Goal: Information Seeking & Learning: Learn about a topic

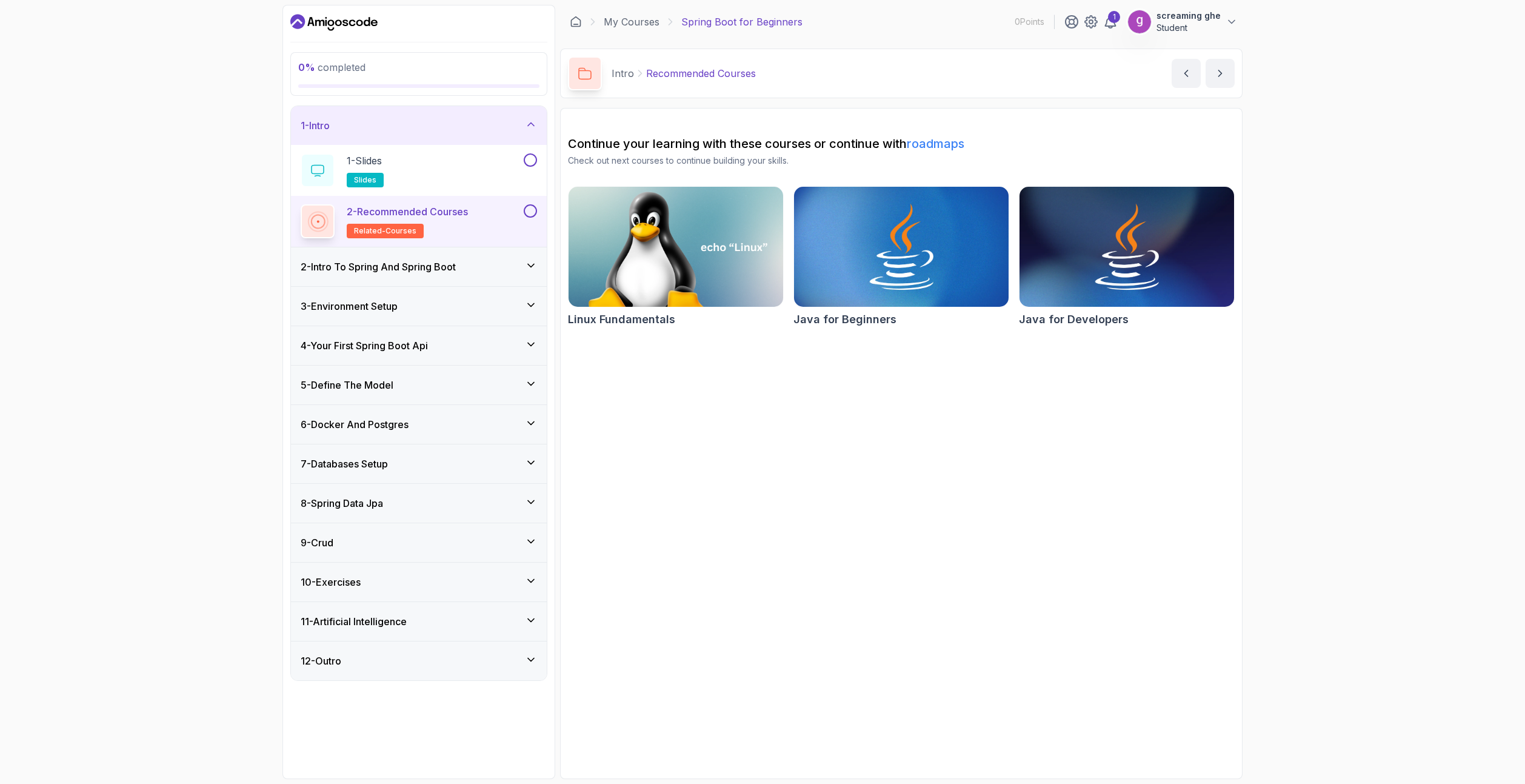
click at [395, 630] on div "11 - Artificial Intelligence" at bounding box center [419, 621] width 256 height 39
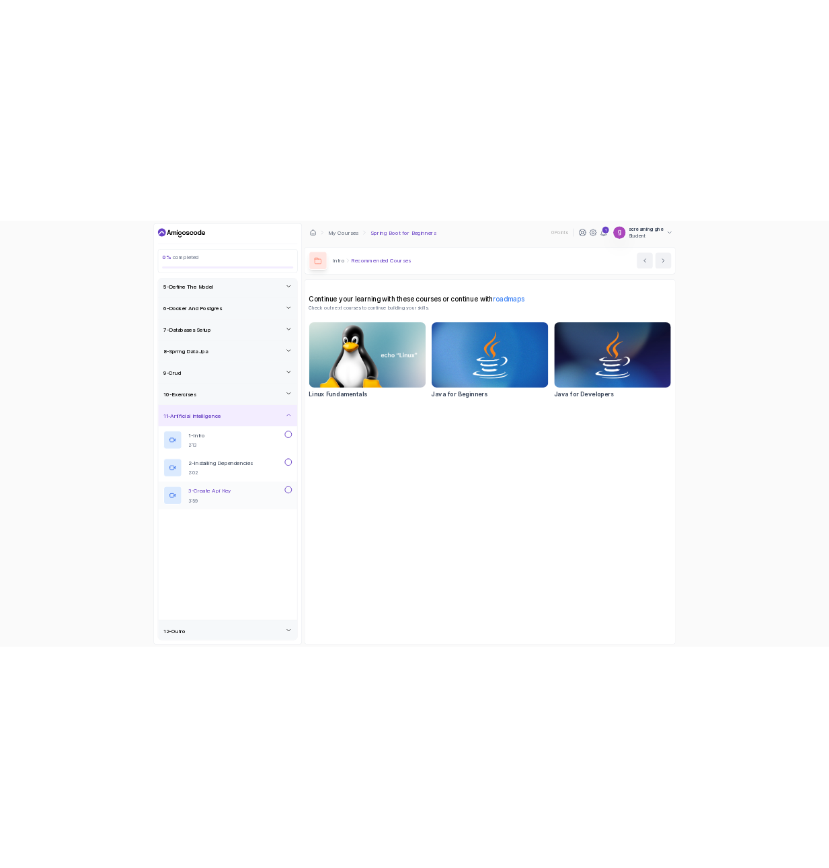
scroll to position [182, 0]
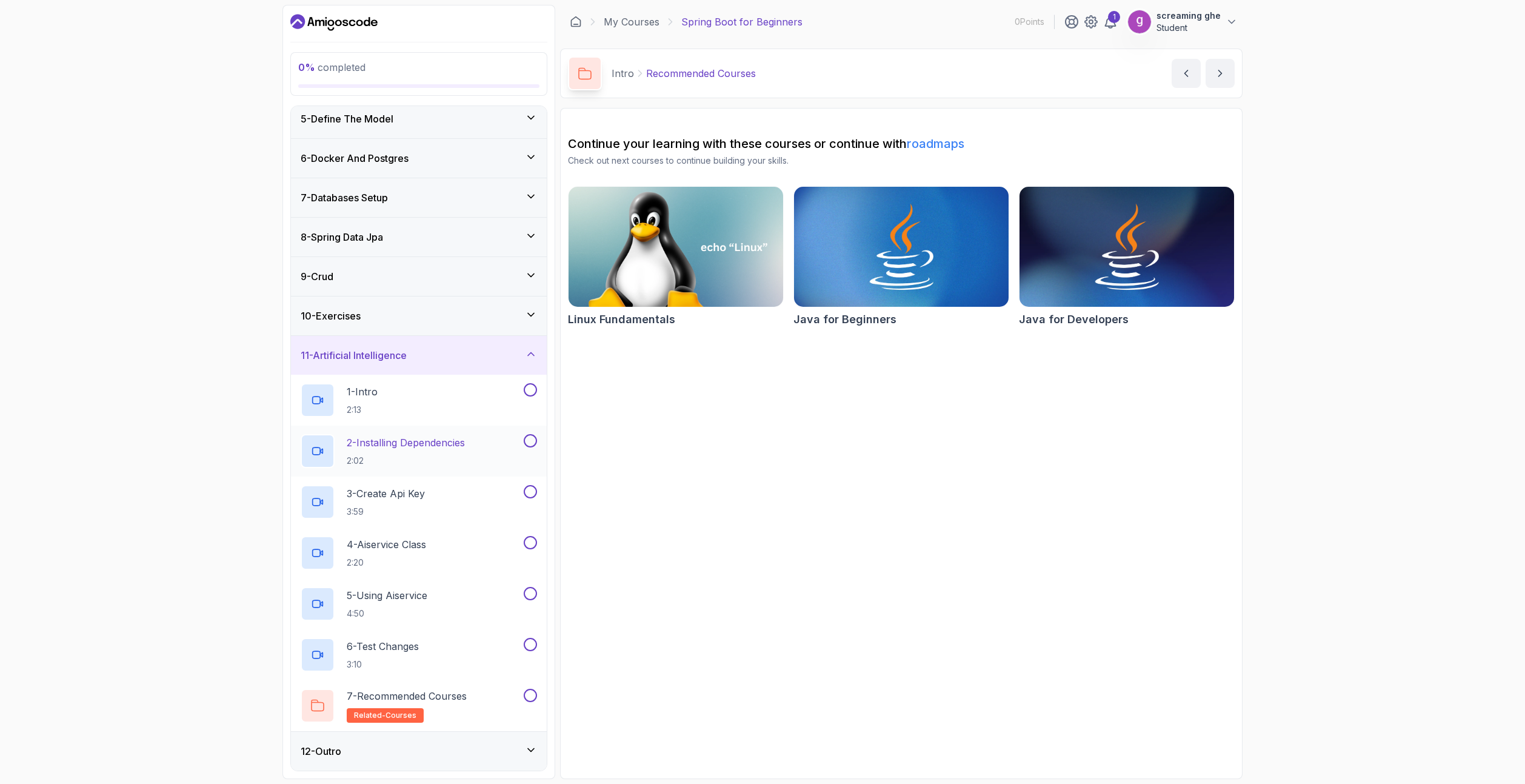
click at [312, 458] on div at bounding box center [318, 451] width 34 height 34
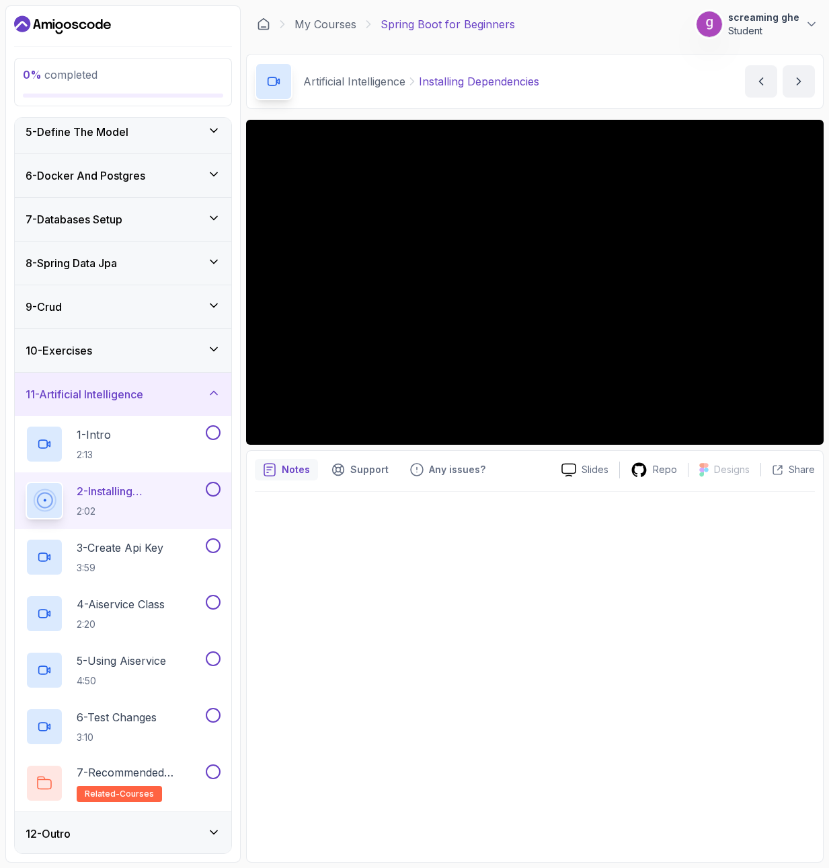
click at [525, 693] on div at bounding box center [535, 673] width 560 height 362
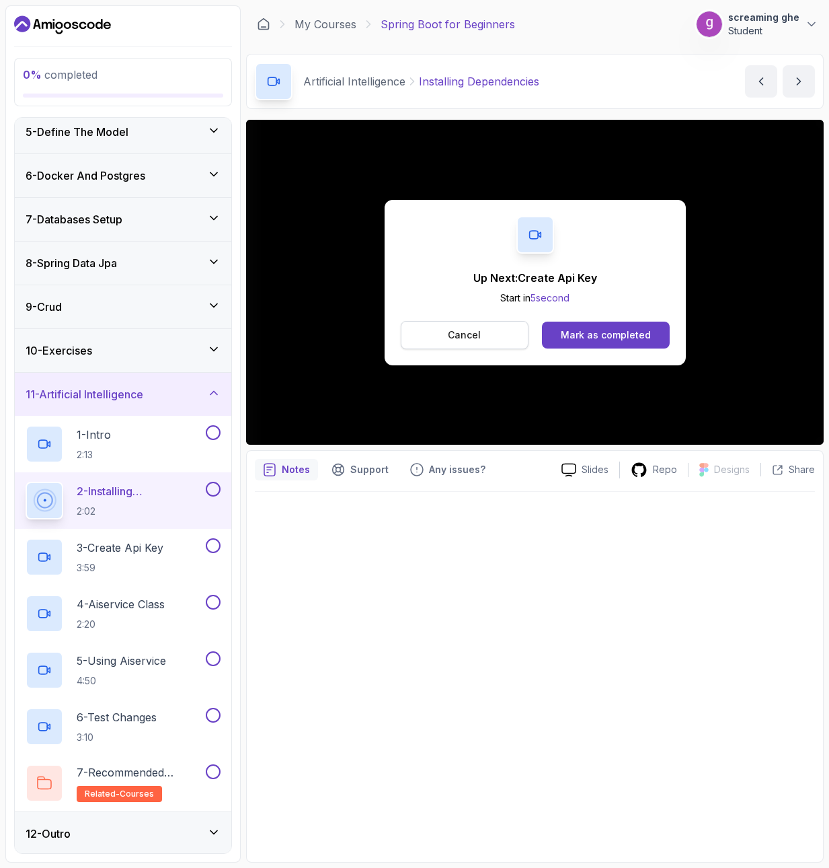
click at [480, 332] on p "Cancel" at bounding box center [464, 334] width 33 height 13
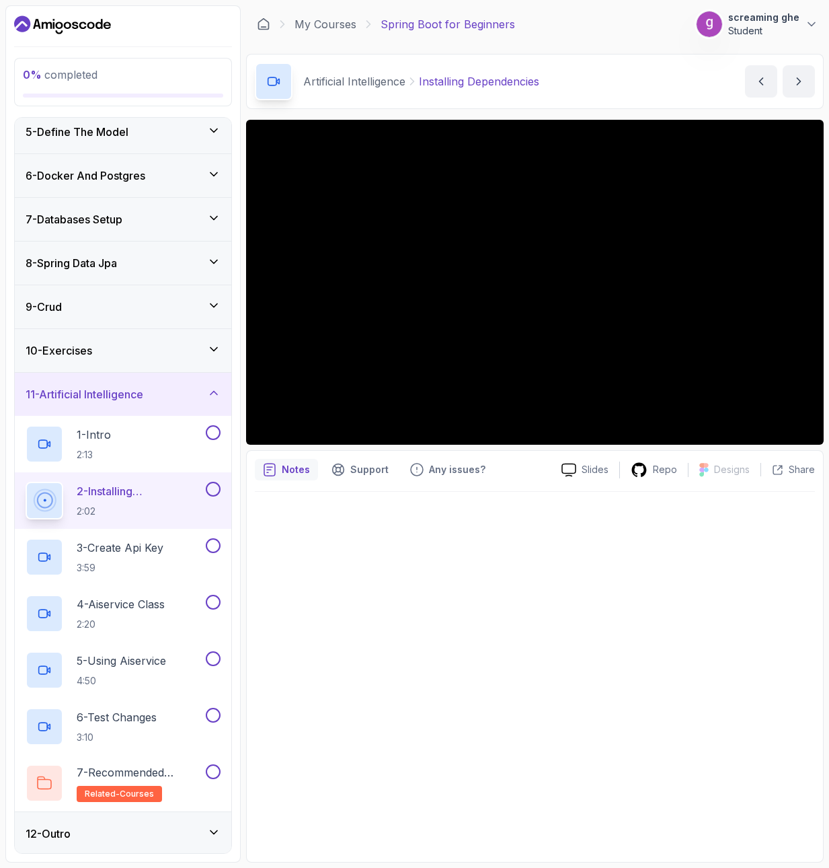
click at [661, 598] on div at bounding box center [535, 673] width 560 height 362
click at [694, 609] on div at bounding box center [535, 673] width 560 height 362
